Goal: Find specific page/section: Find specific page/section

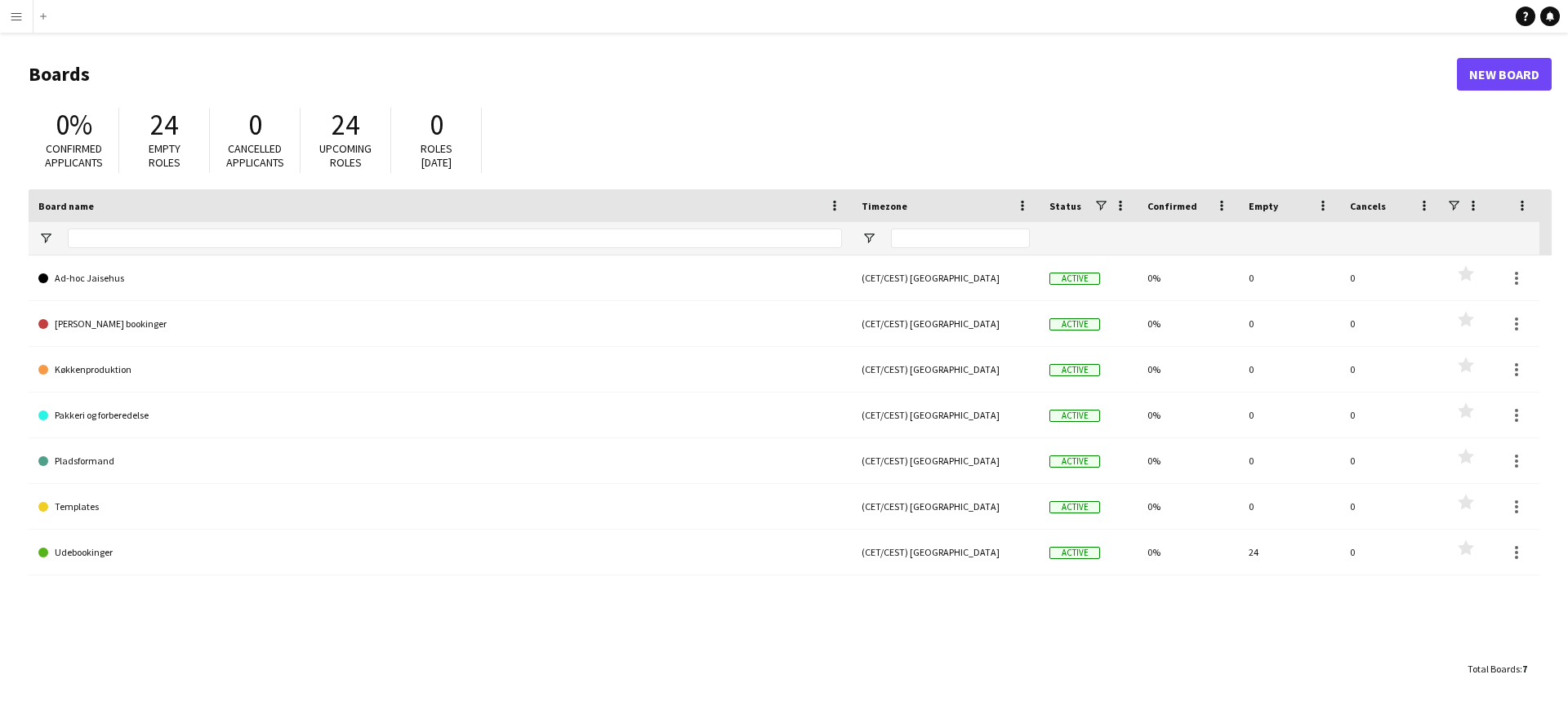
click at [21, 21] on app-icon "Menu" at bounding box center [16, 16] width 13 height 13
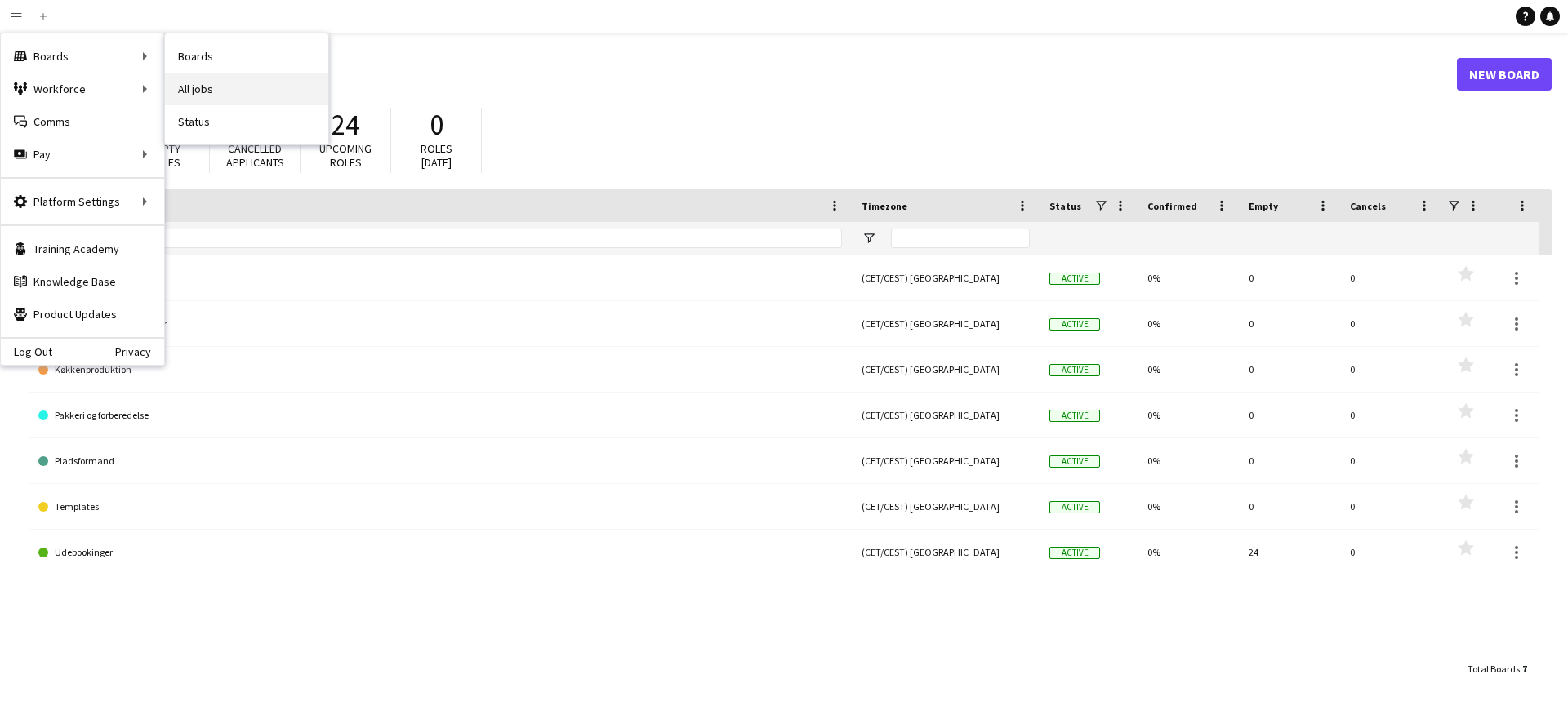
click at [196, 86] on link "All jobs" at bounding box center [246, 88] width 163 height 33
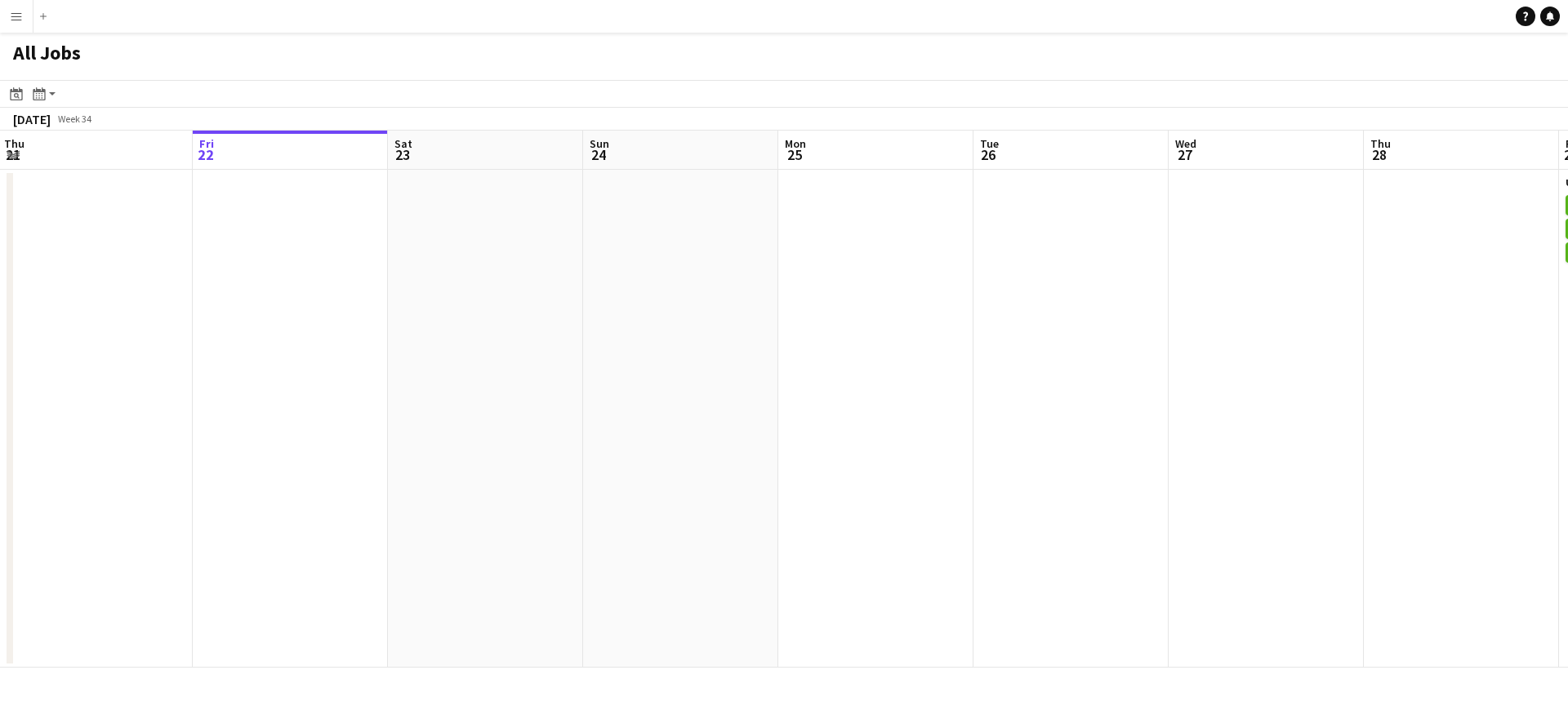
scroll to position [0, 394]
click at [13, 23] on button "Menu" at bounding box center [16, 16] width 33 height 33
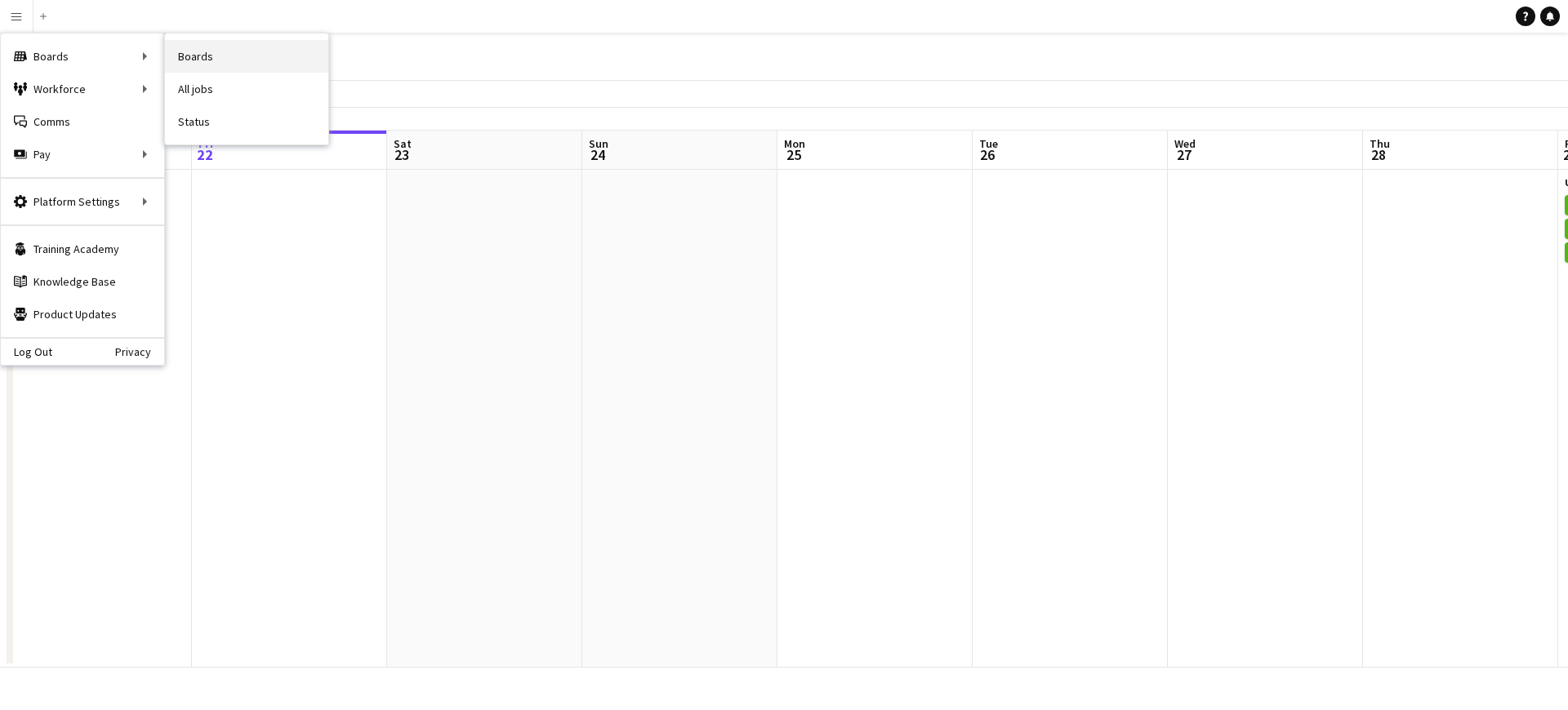
click at [209, 66] on link "Boards" at bounding box center [246, 55] width 163 height 33
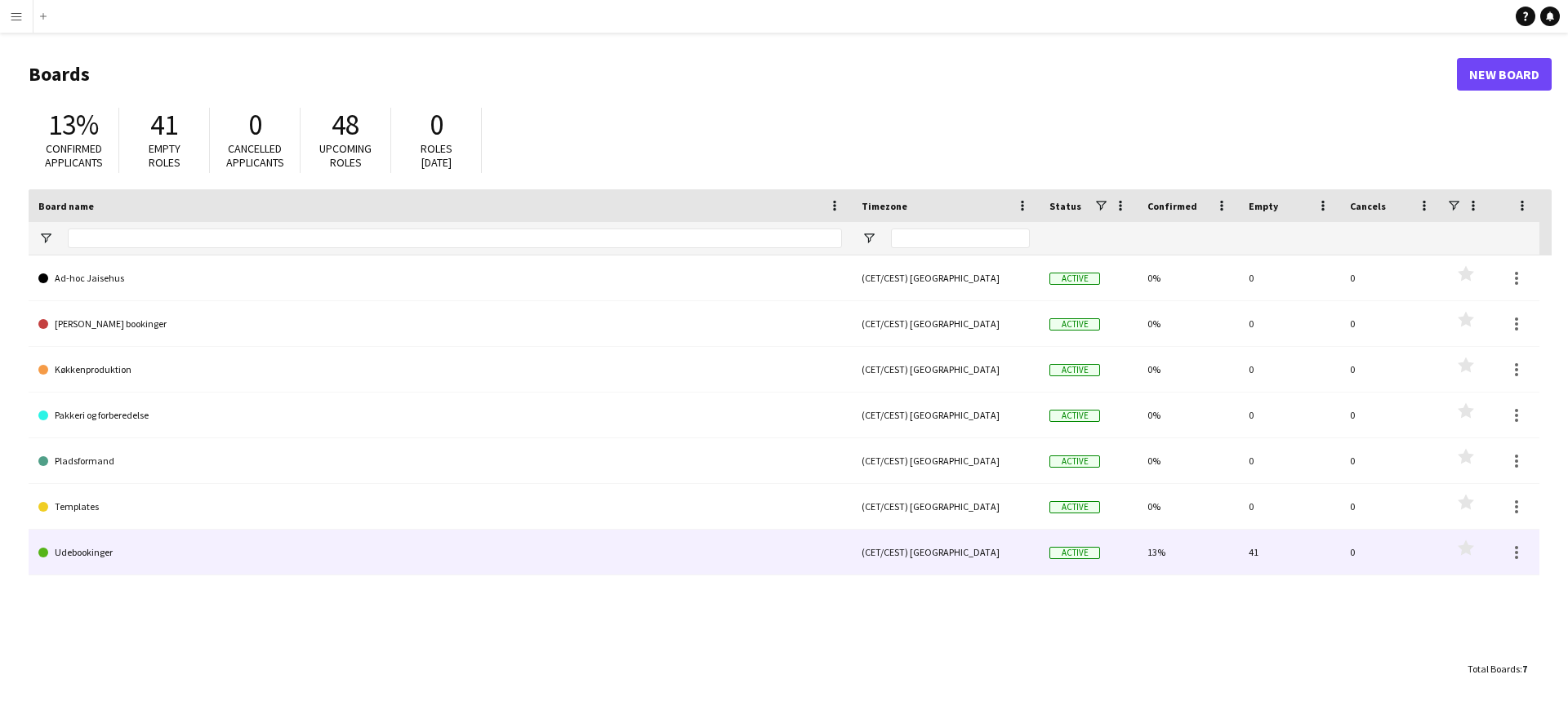
click at [122, 540] on link "Udebookinger" at bounding box center [440, 553] width 803 height 45
